Goal: Task Accomplishment & Management: Use online tool/utility

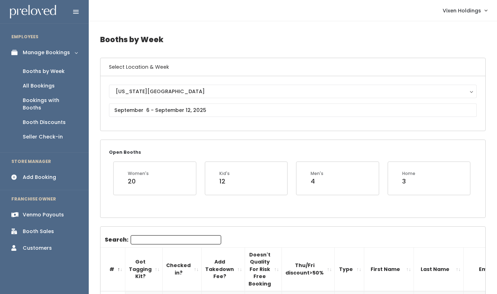
click at [54, 211] on div "Venmo Payouts" at bounding box center [43, 214] width 41 height 7
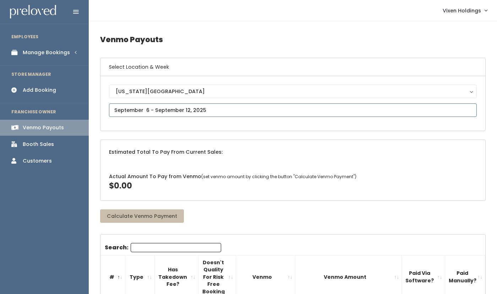
click at [191, 111] on input "text" at bounding box center [293, 110] width 368 height 13
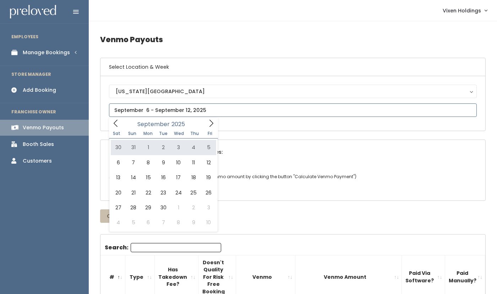
click at [115, 123] on icon at bounding box center [116, 124] width 8 height 8
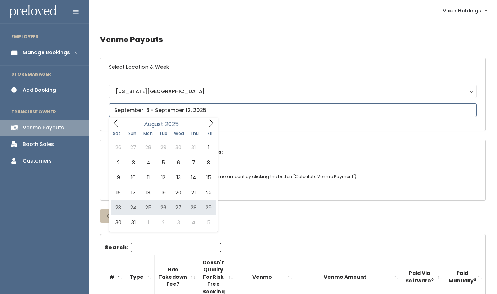
type input "August 23 to August 29"
